Goal: Task Accomplishment & Management: Use online tool/utility

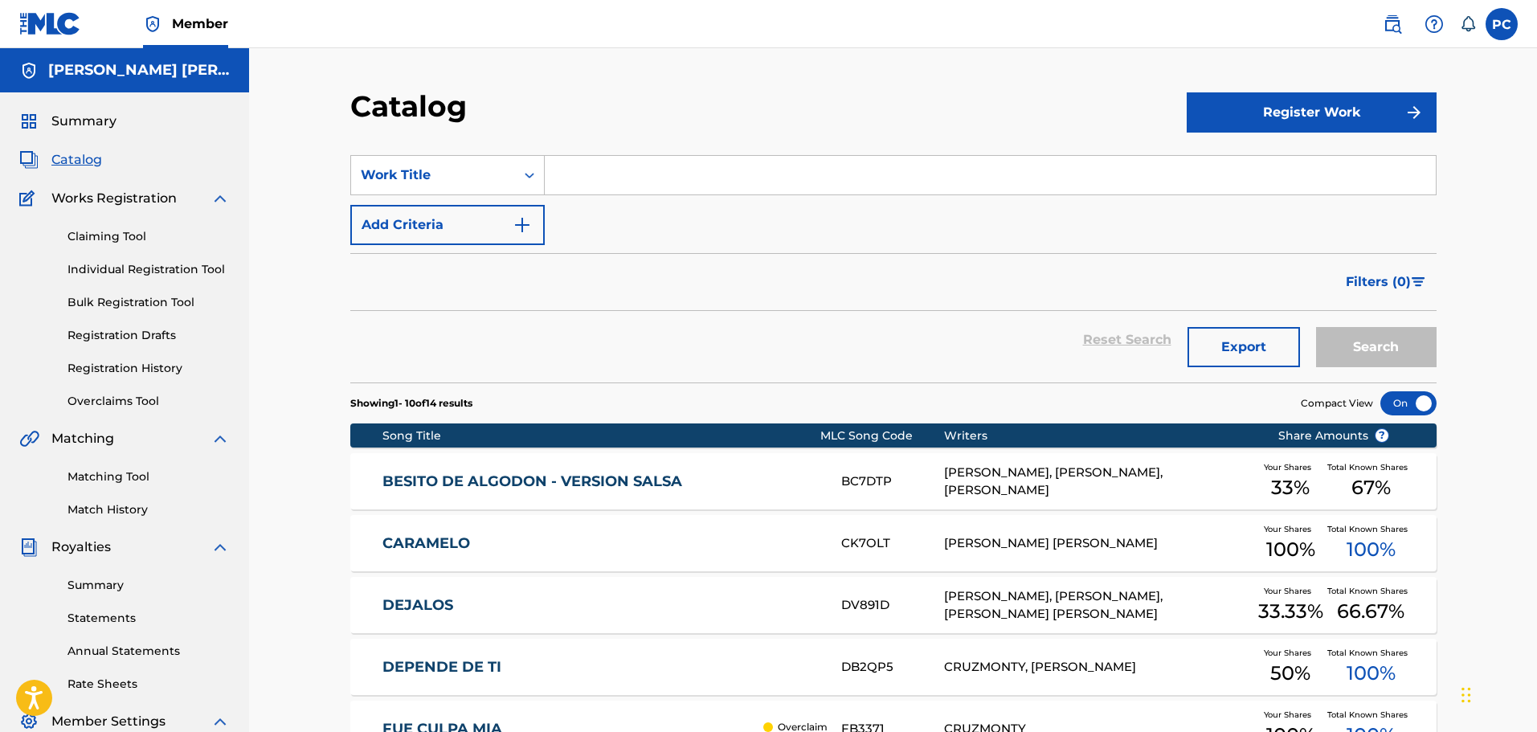
scroll to position [264, 0]
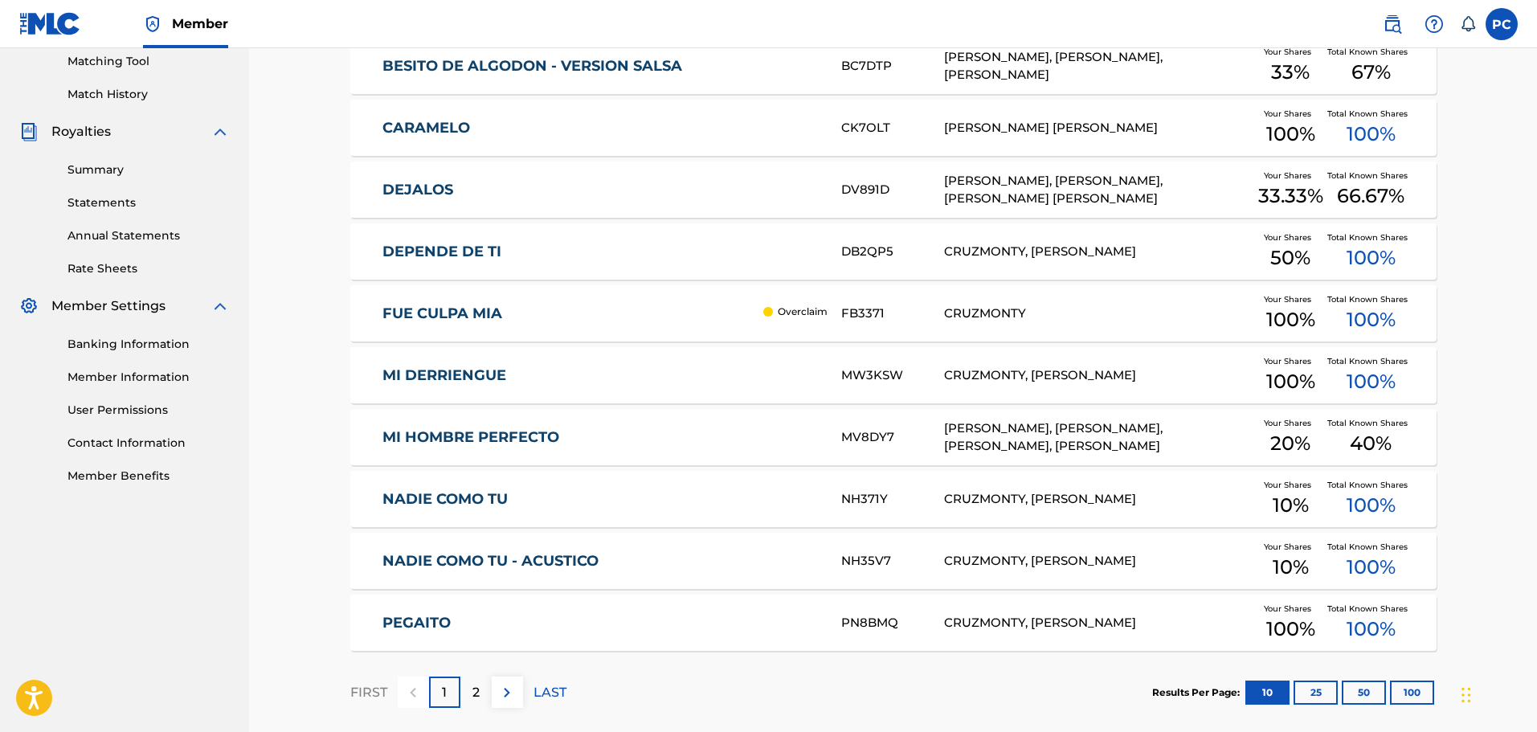
click at [1320, 680] on button "25" at bounding box center [1315, 692] width 44 height 24
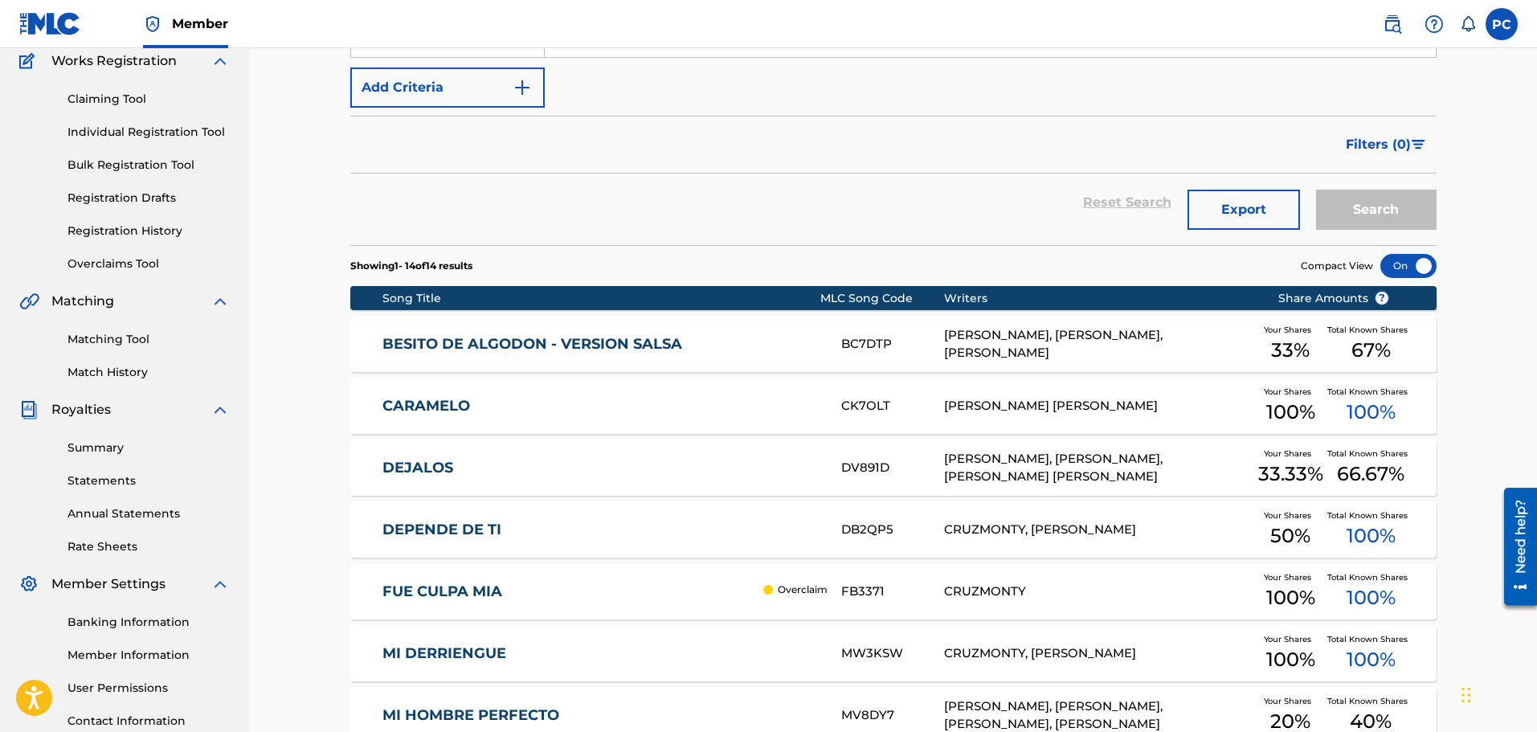
scroll to position [130, 0]
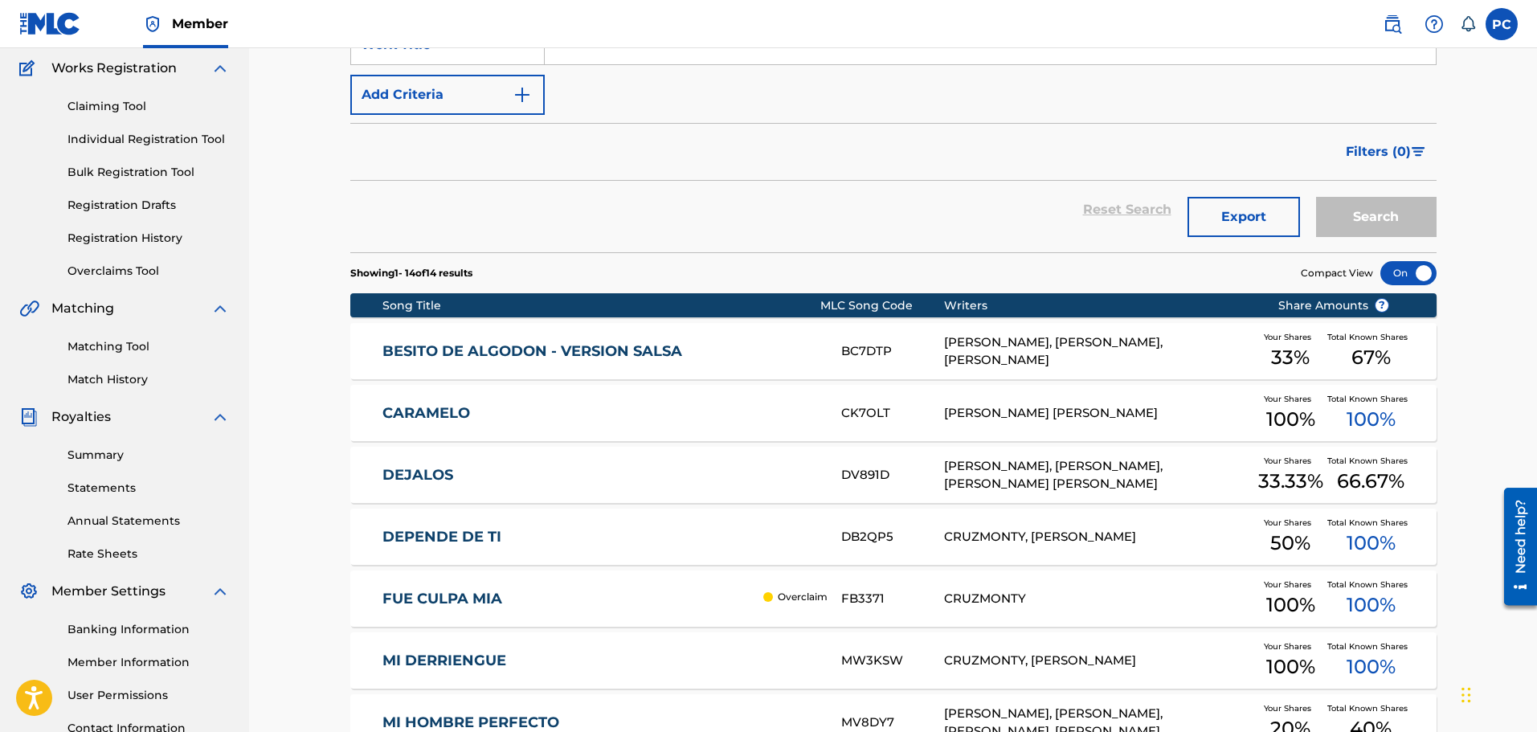
click at [129, 104] on link "Claiming Tool" at bounding box center [148, 106] width 162 height 17
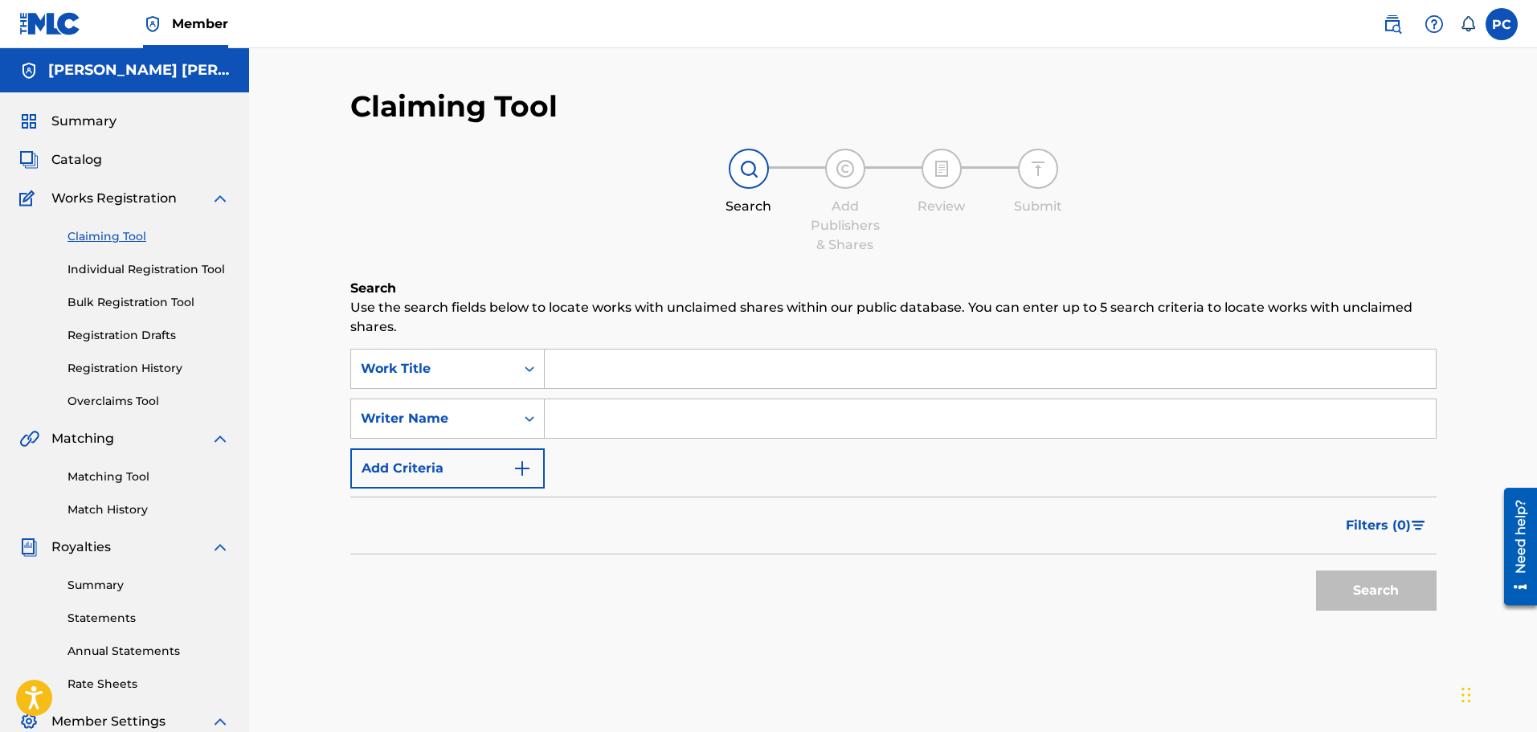
click at [593, 358] on input "Search Form" at bounding box center [990, 368] width 891 height 39
type input "que nombre le pondremos"
click at [1359, 593] on button "Search" at bounding box center [1376, 590] width 121 height 40
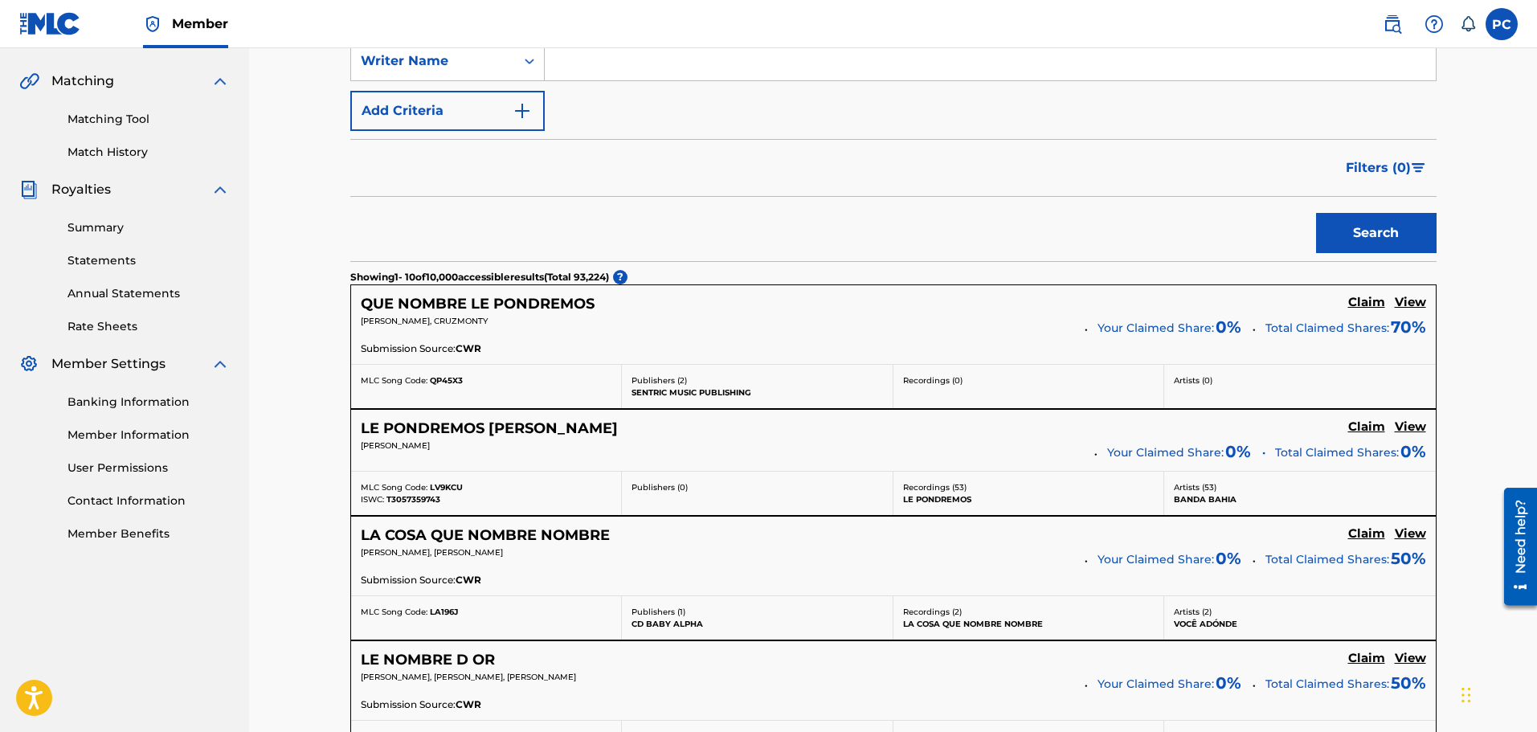
scroll to position [306, 0]
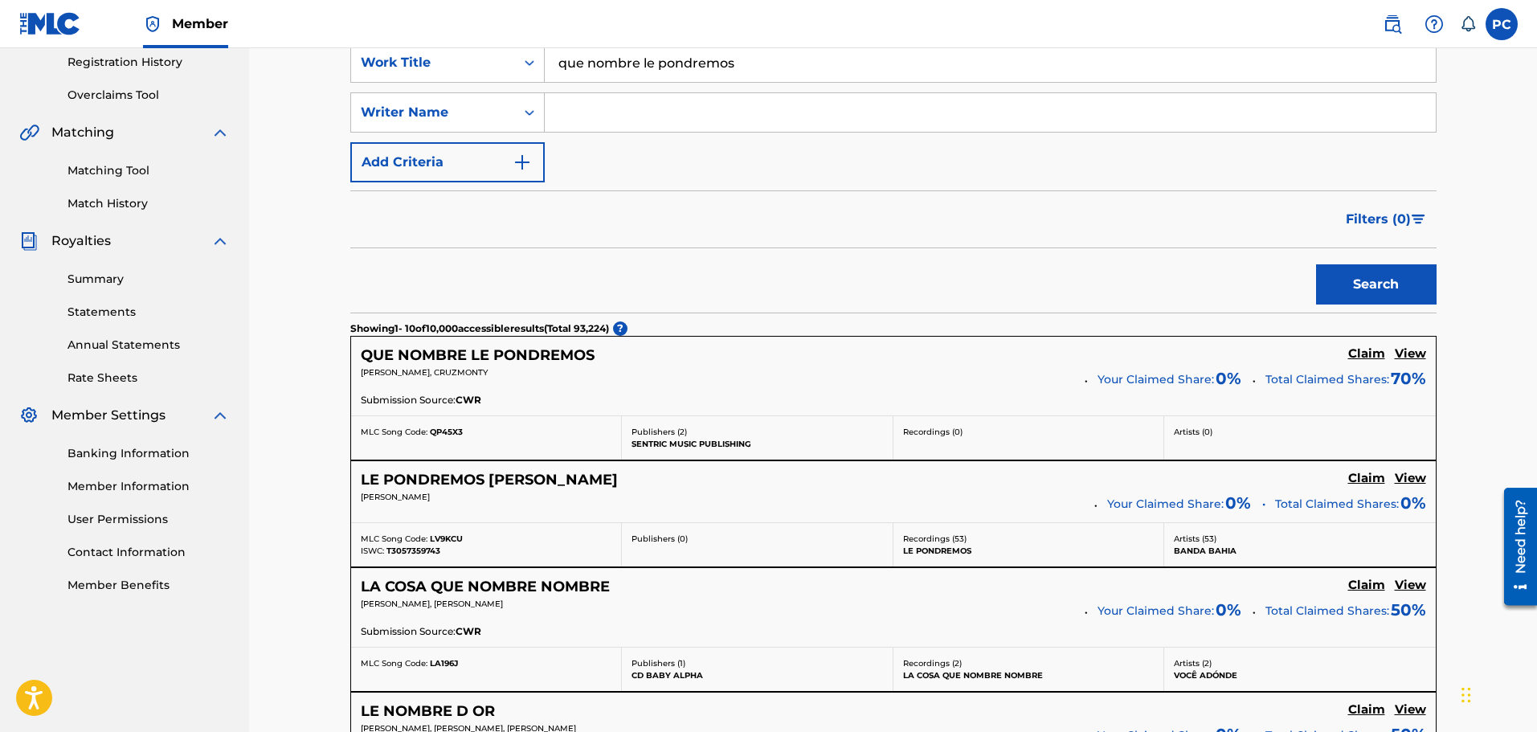
click at [1372, 353] on h5 "Claim" at bounding box center [1366, 353] width 37 height 15
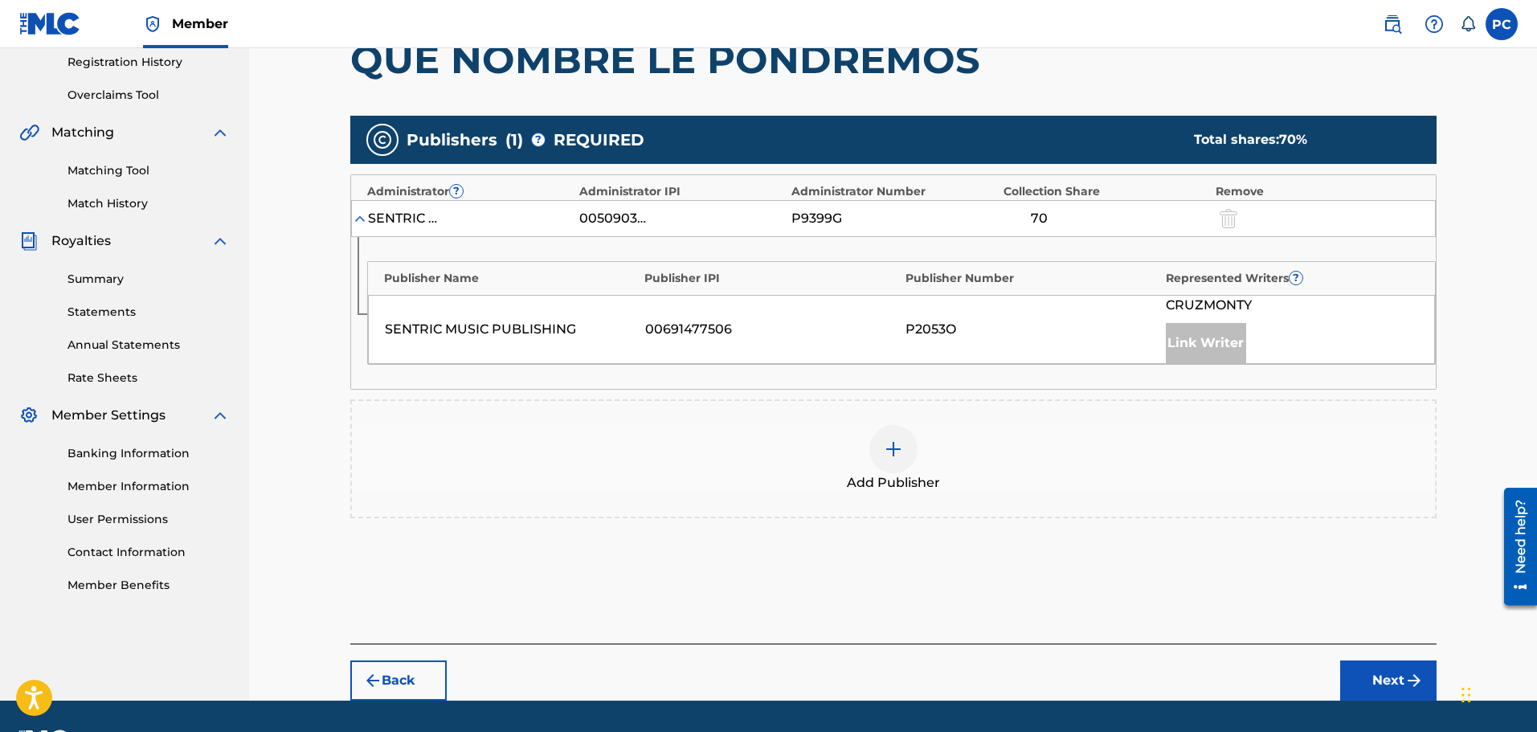
click at [1225, 337] on div "Link Writer" at bounding box center [1206, 343] width 80 height 40
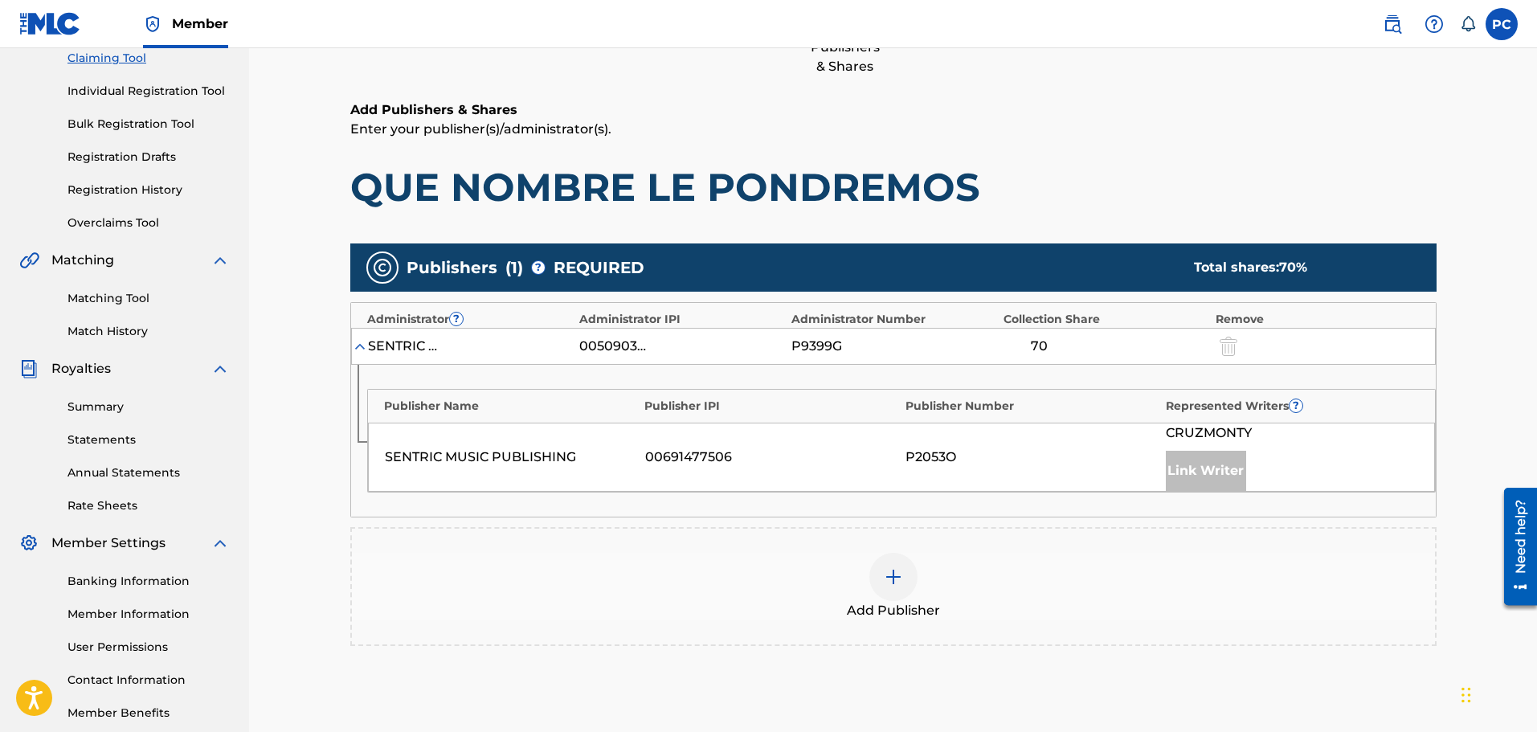
scroll to position [180, 0]
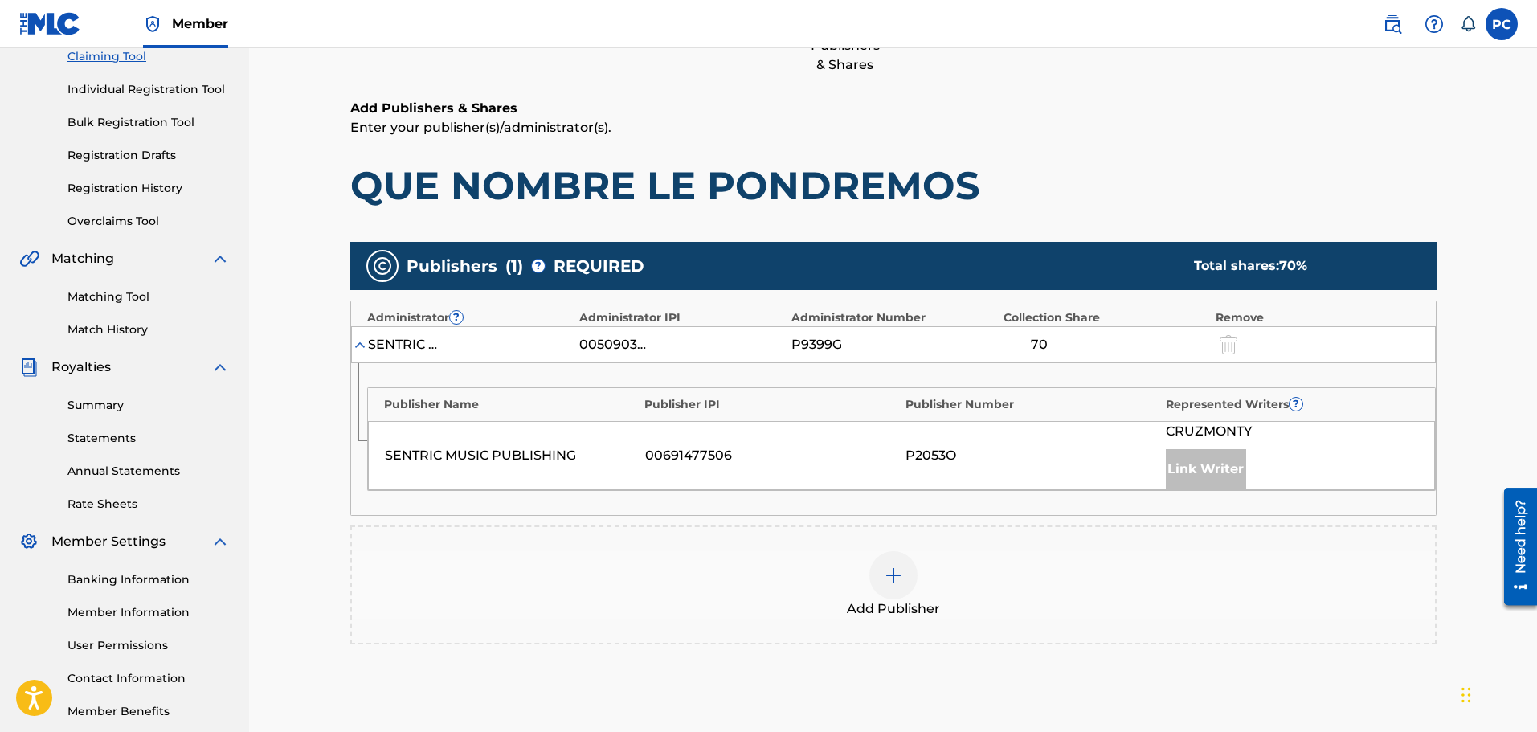
click at [360, 345] on img at bounding box center [360, 345] width 16 height 16
